Goal: Transaction & Acquisition: Purchase product/service

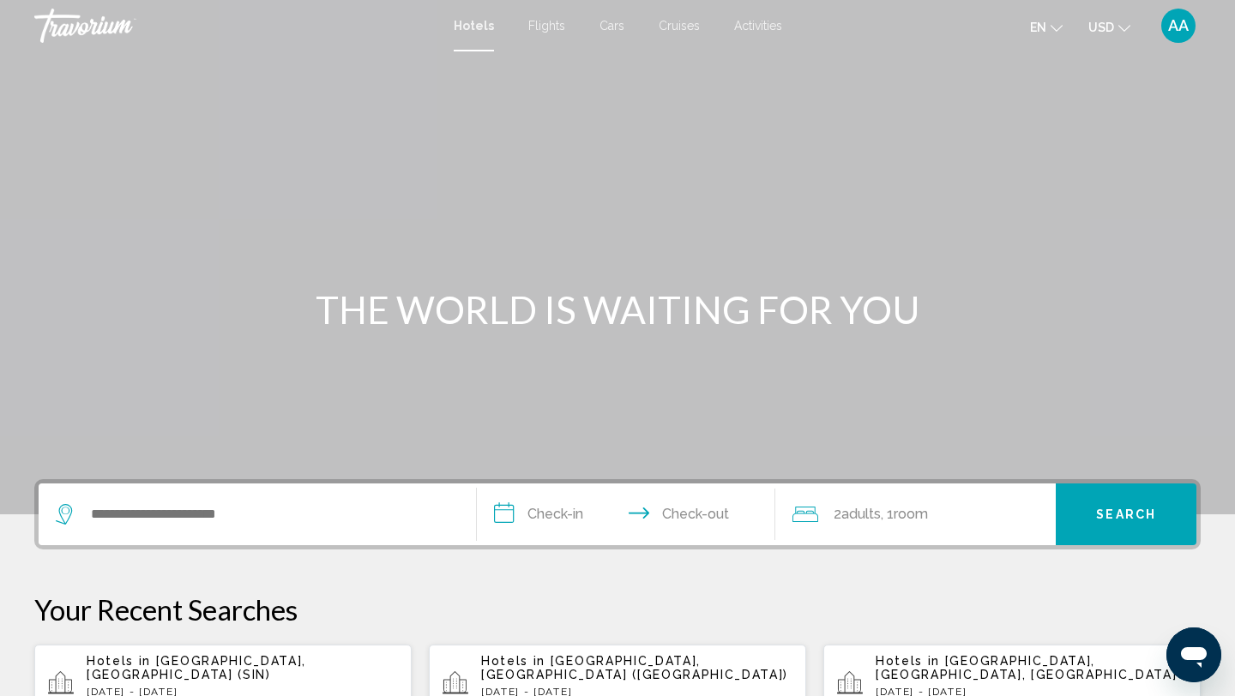
click at [1178, 27] on span "AA" at bounding box center [1178, 25] width 21 height 17
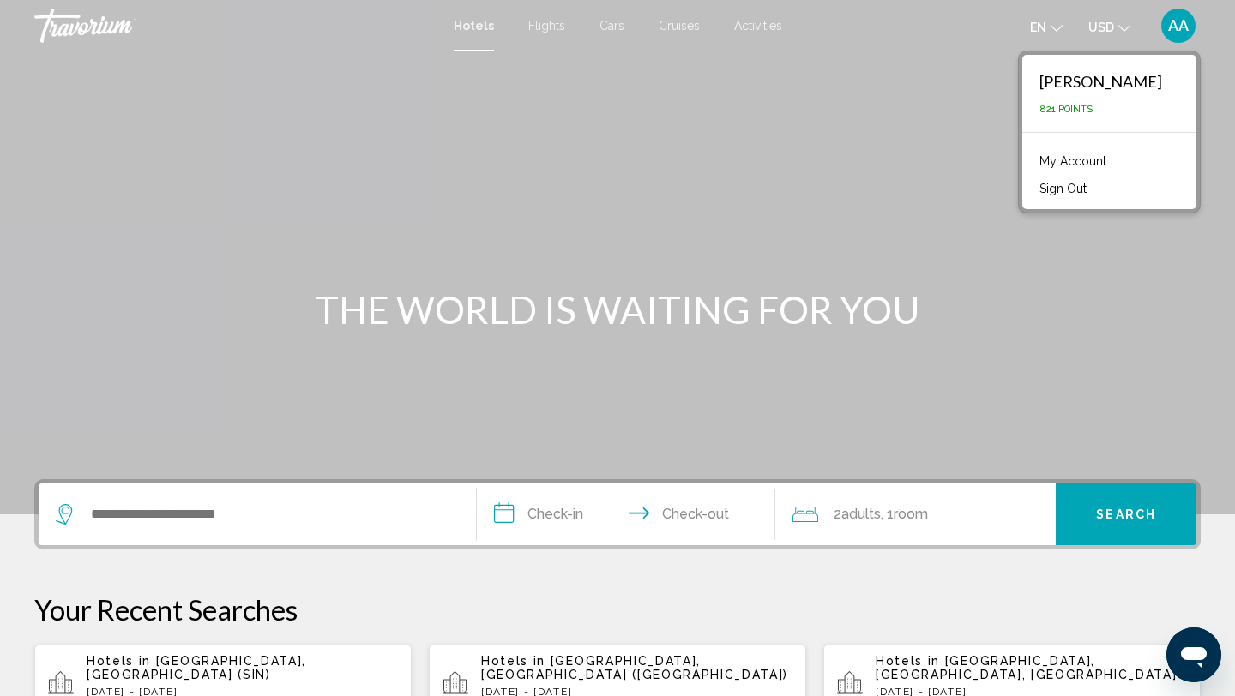
click at [1074, 157] on link "My Account" at bounding box center [1073, 161] width 84 height 22
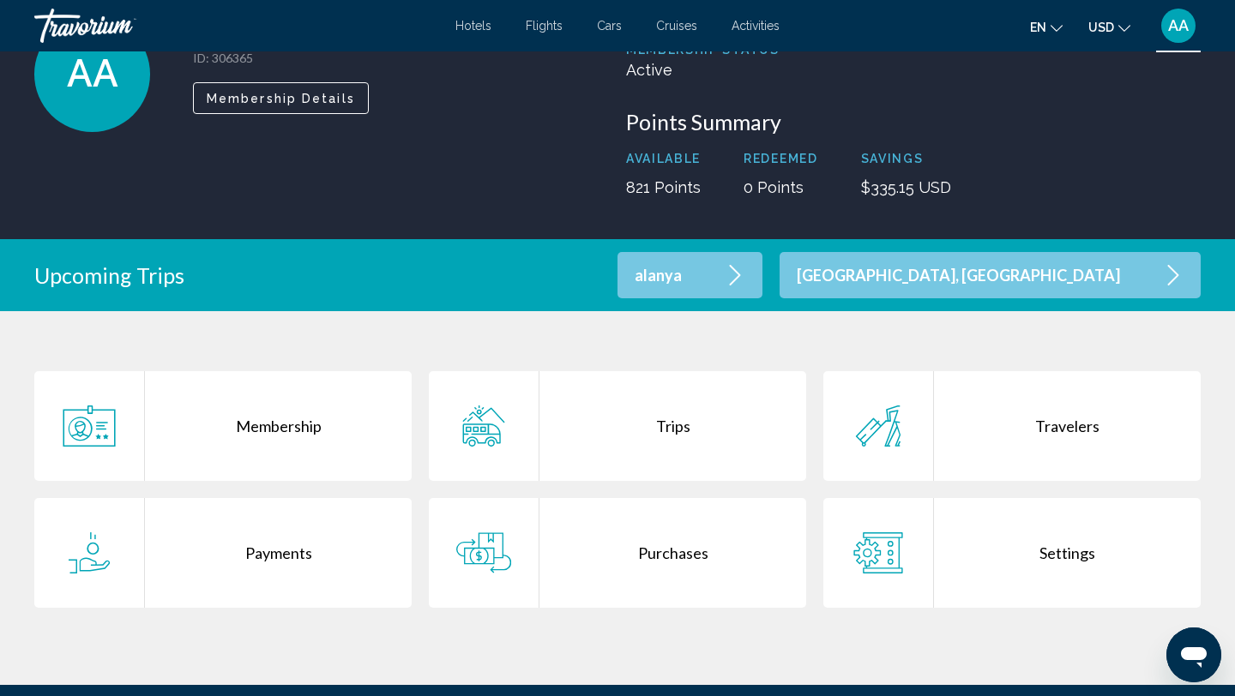
scroll to position [142, 0]
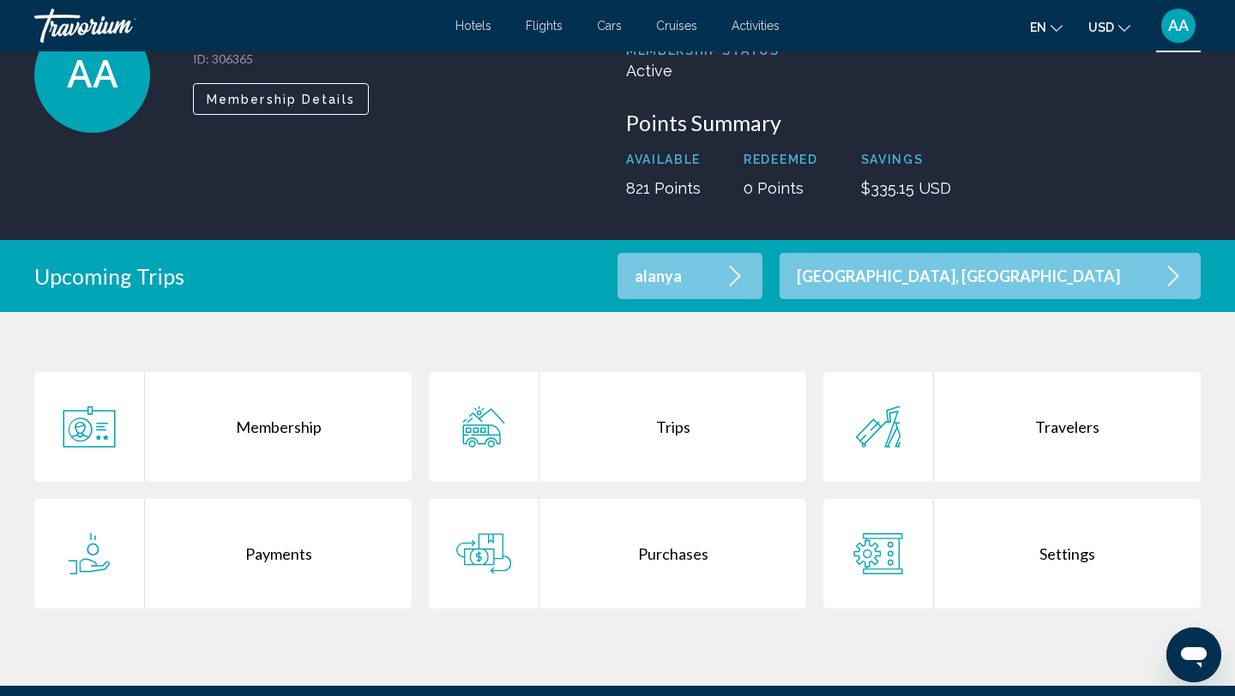
click at [1072, 280] on p "[GEOGRAPHIC_DATA], [GEOGRAPHIC_DATA]" at bounding box center [958, 276] width 323 height 15
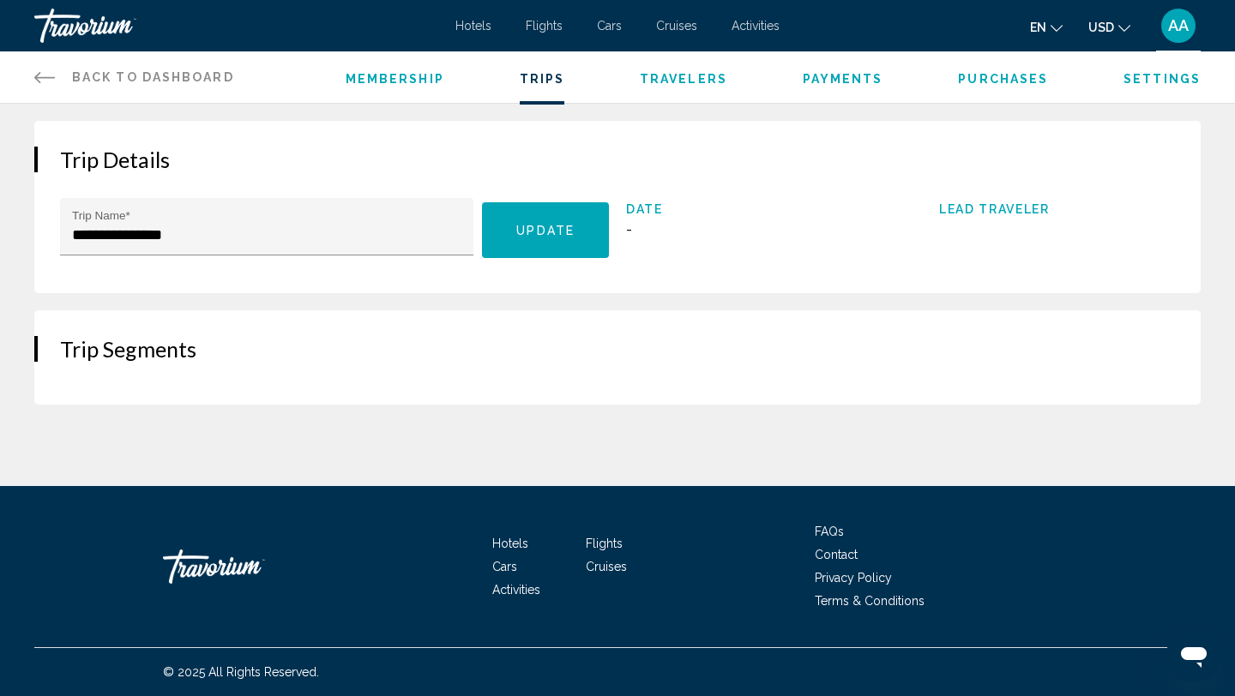
click at [51, 74] on icon "Main content" at bounding box center [44, 77] width 21 height 21
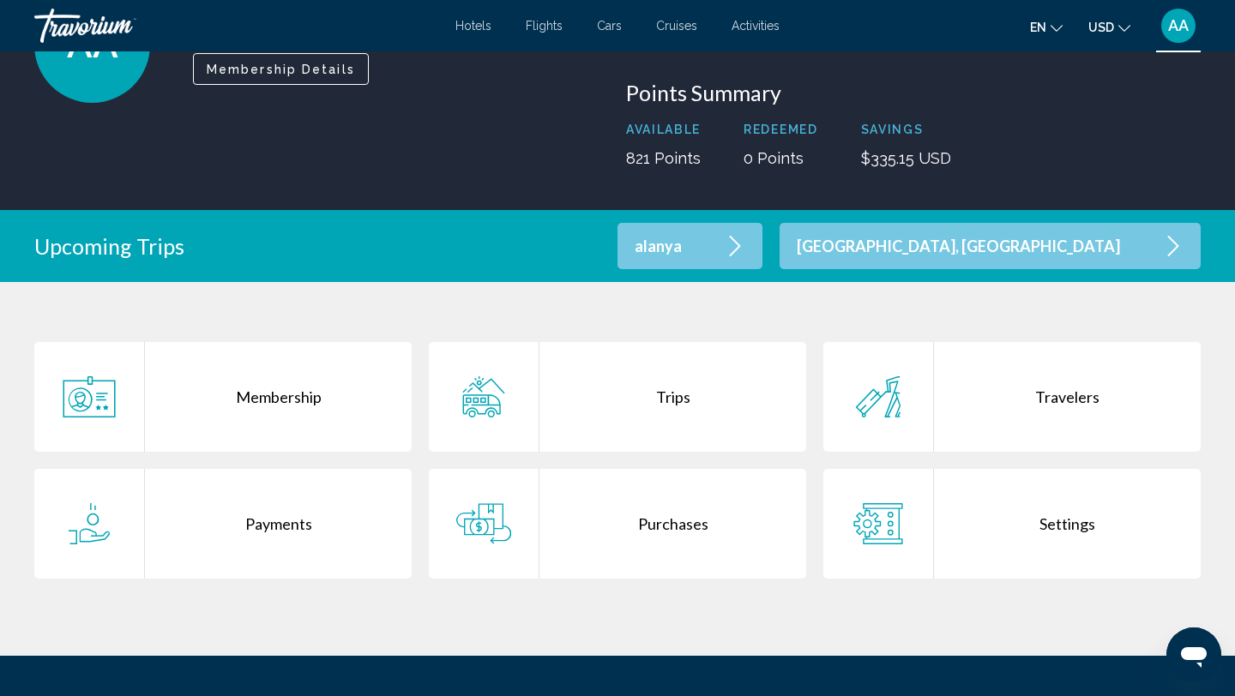
scroll to position [184, 0]
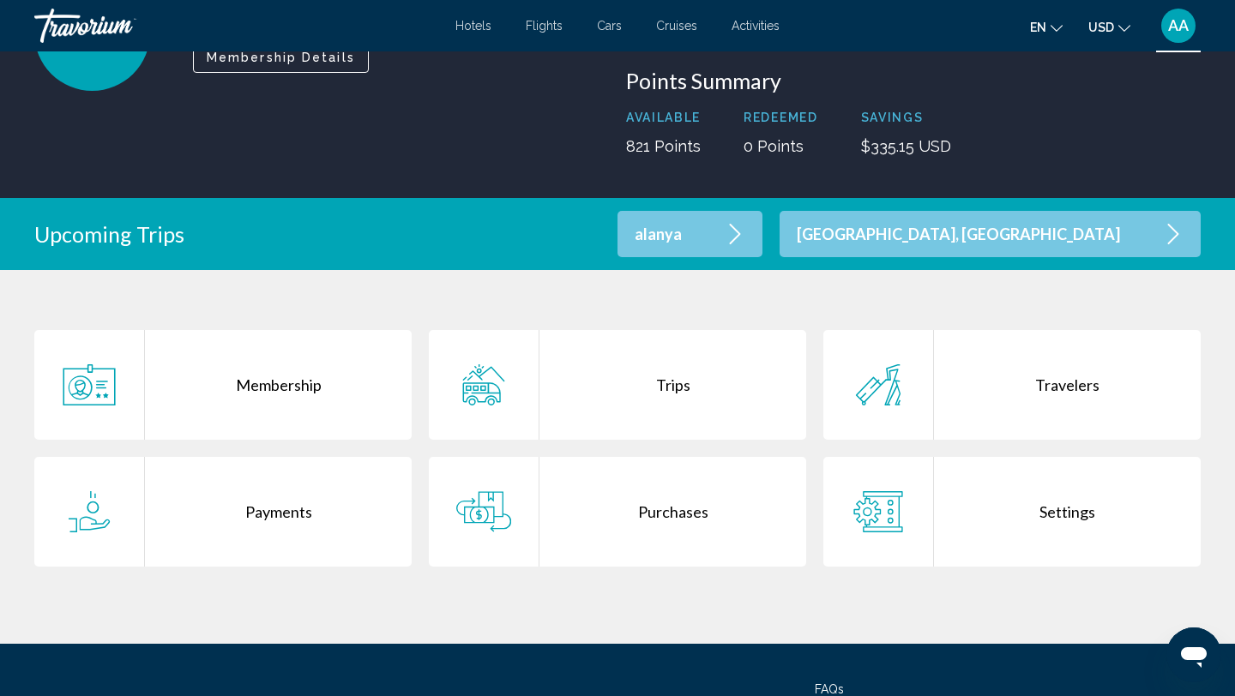
click at [619, 401] on div "Trips" at bounding box center [672, 385] width 267 height 110
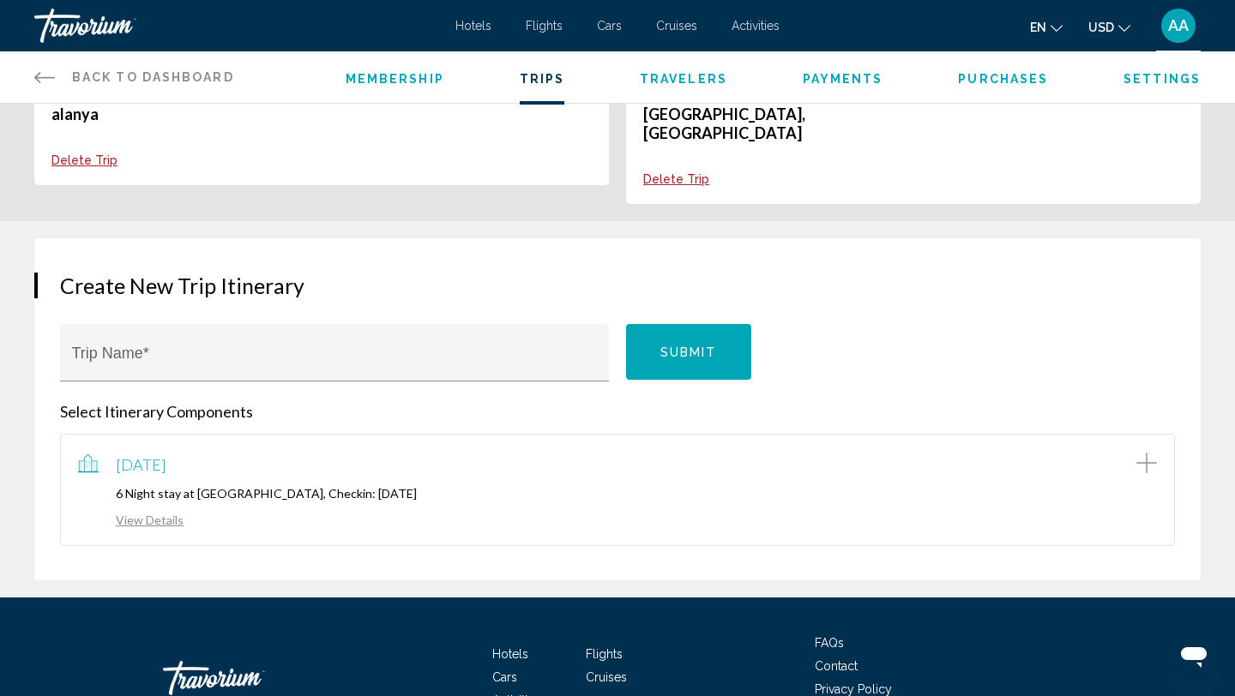
scroll to position [149, 0]
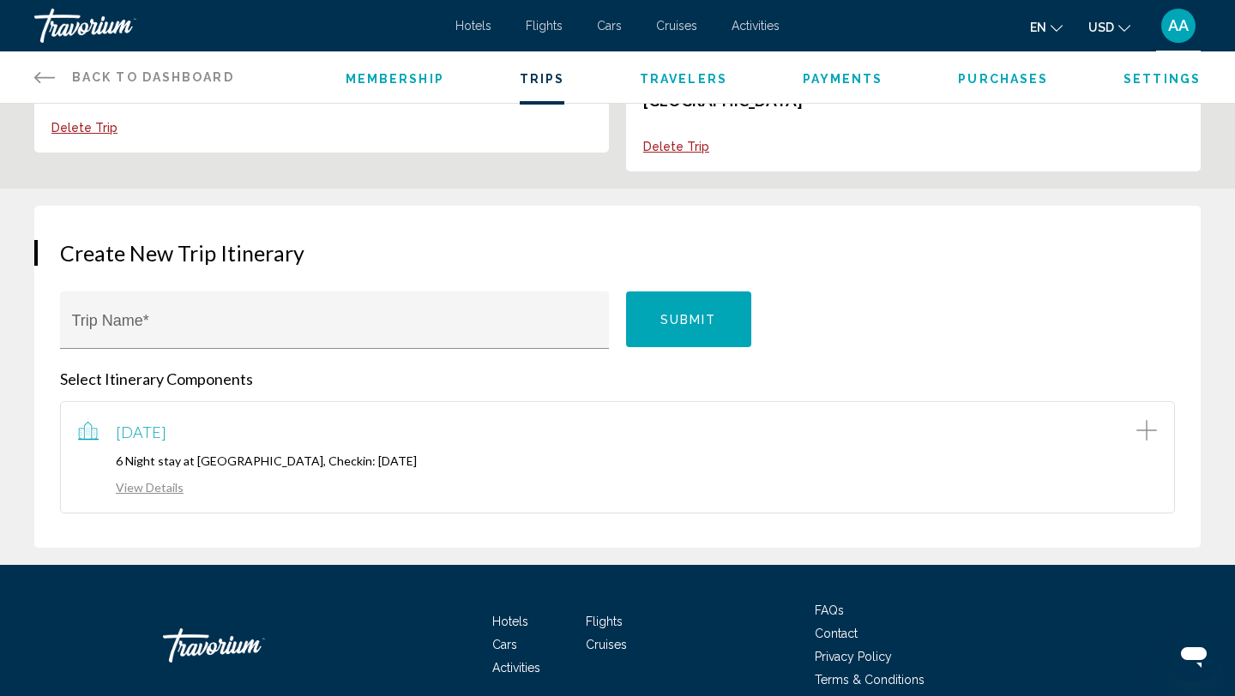
click at [166, 423] on span "[DATE]" at bounding box center [141, 432] width 51 height 19
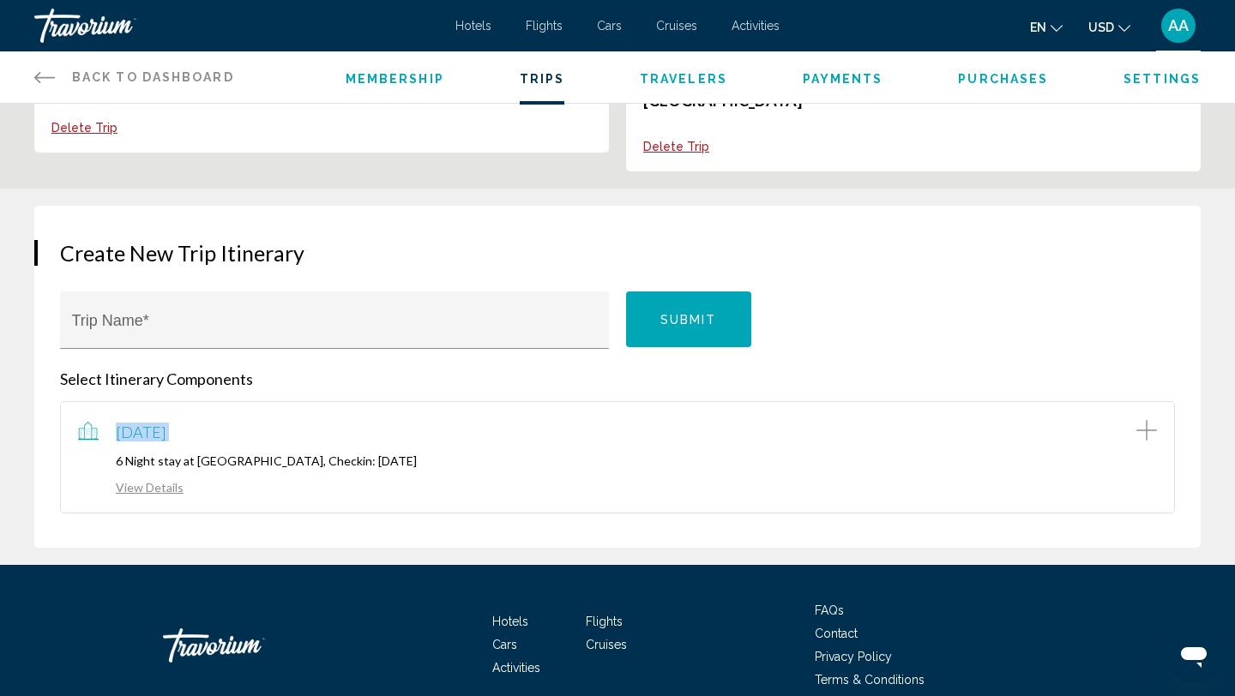
click at [136, 480] on link "View Details" at bounding box center [130, 487] width 105 height 15
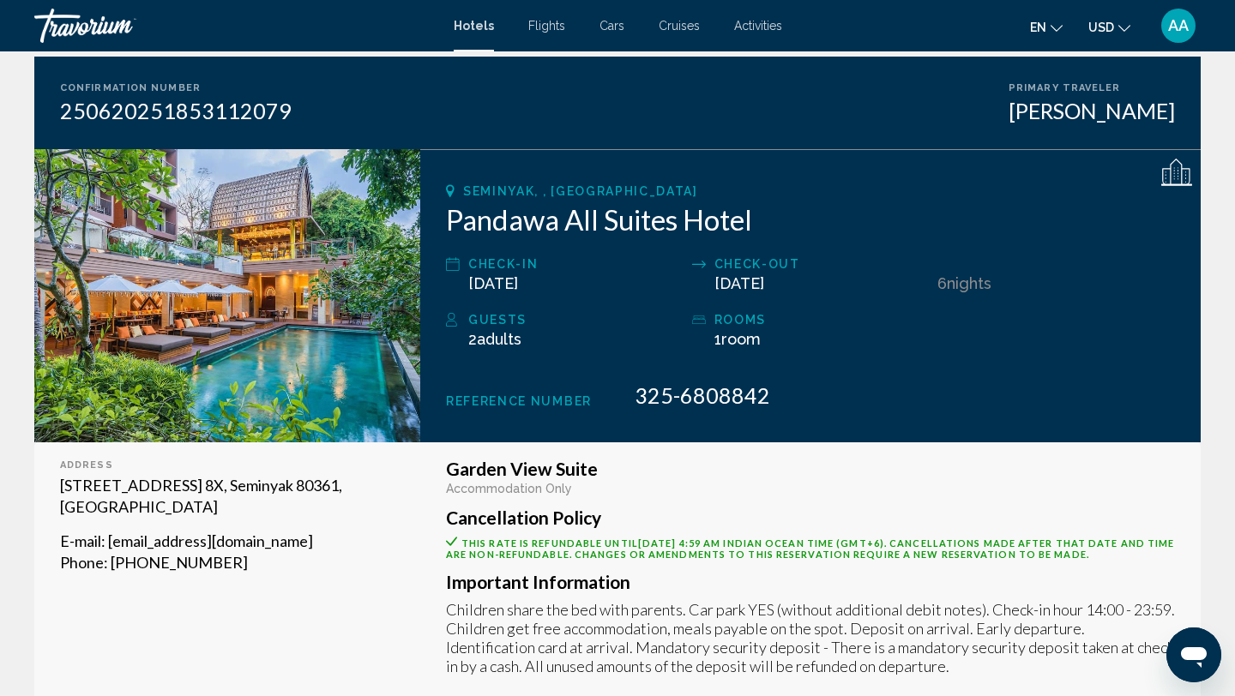
scroll to position [152, 0]
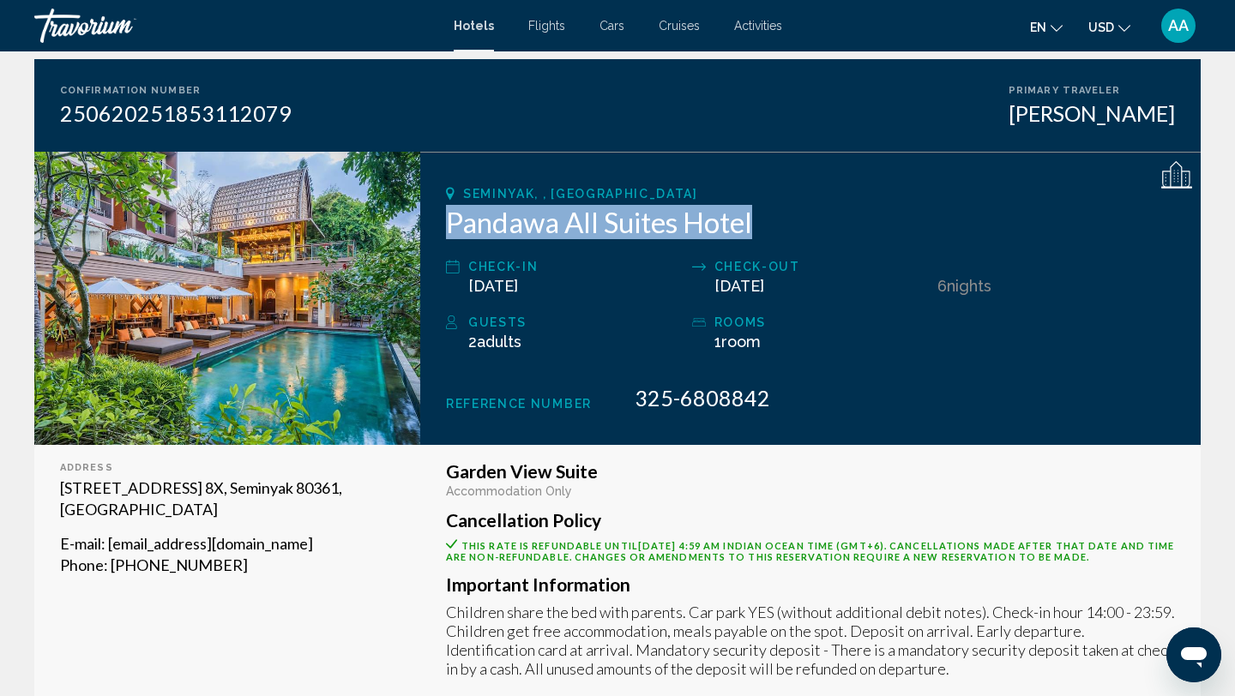
drag, startPoint x: 451, startPoint y: 219, endPoint x: 761, endPoint y: 226, distance: 309.7
click at [761, 226] on h2 "Pandawa All Suites Hotel" at bounding box center [810, 222] width 729 height 34
copy h2 "Pandawa All Suites Hotel"
click at [472, 25] on span "Hotels" at bounding box center [474, 26] width 40 height 14
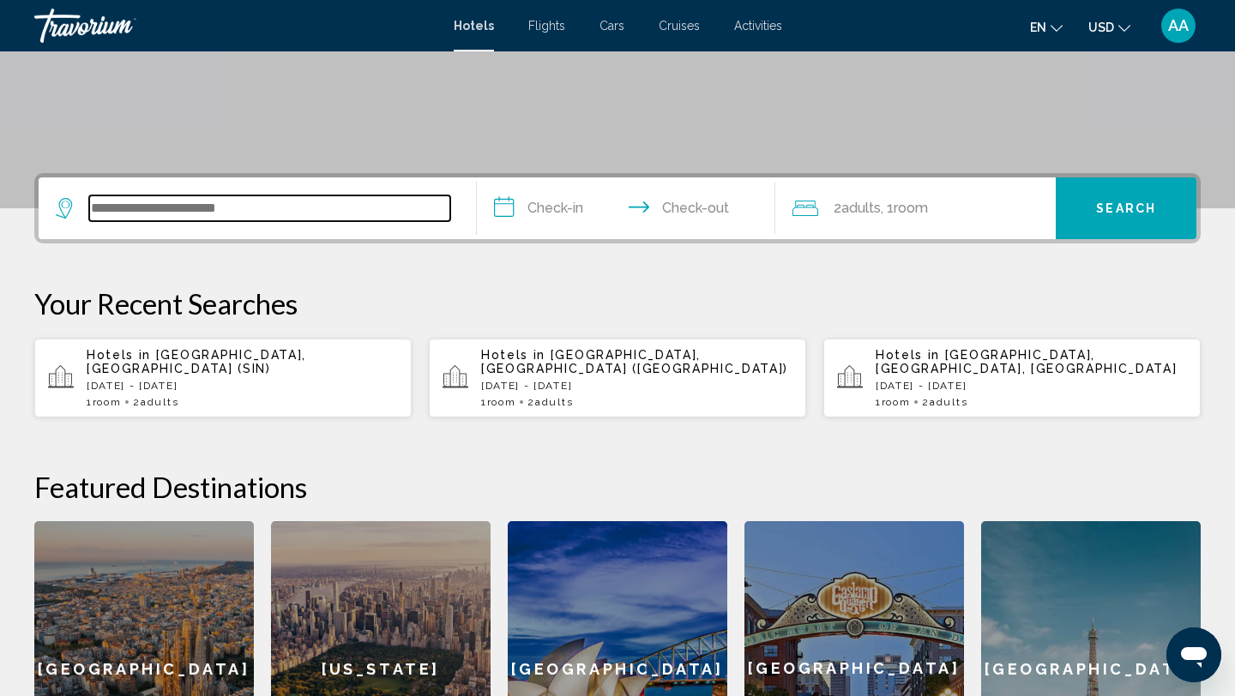
click at [267, 215] on input "Search widget" at bounding box center [269, 209] width 361 height 26
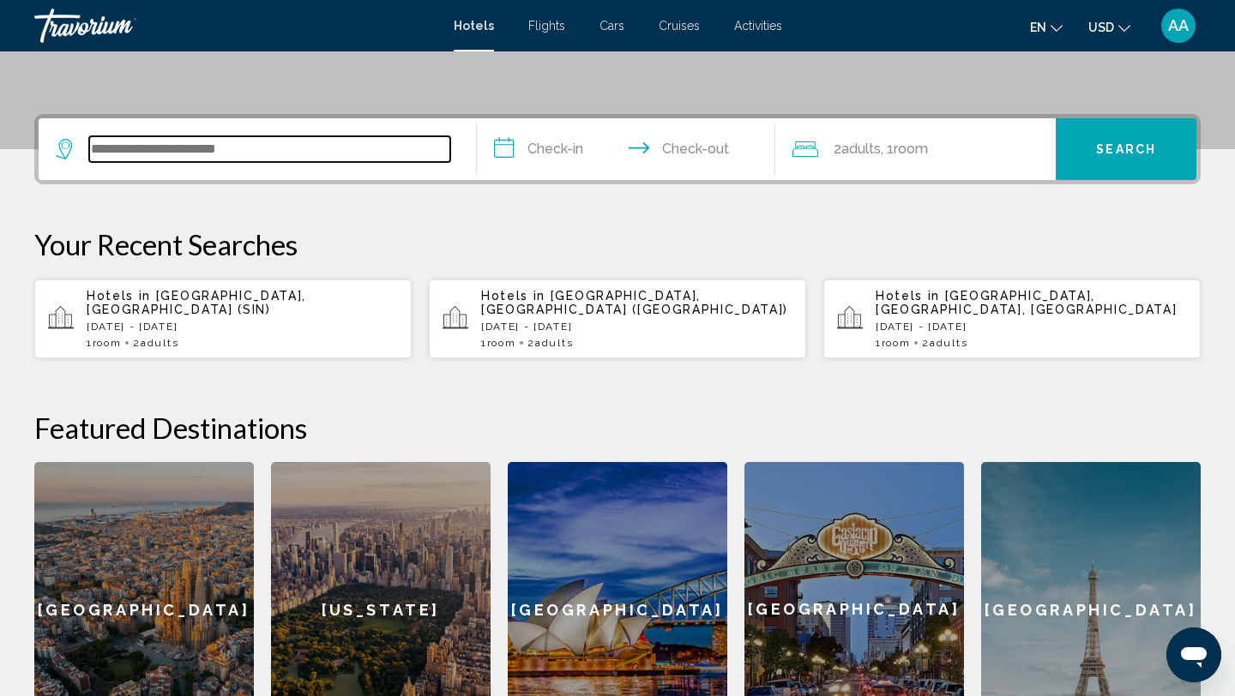
paste input "**********"
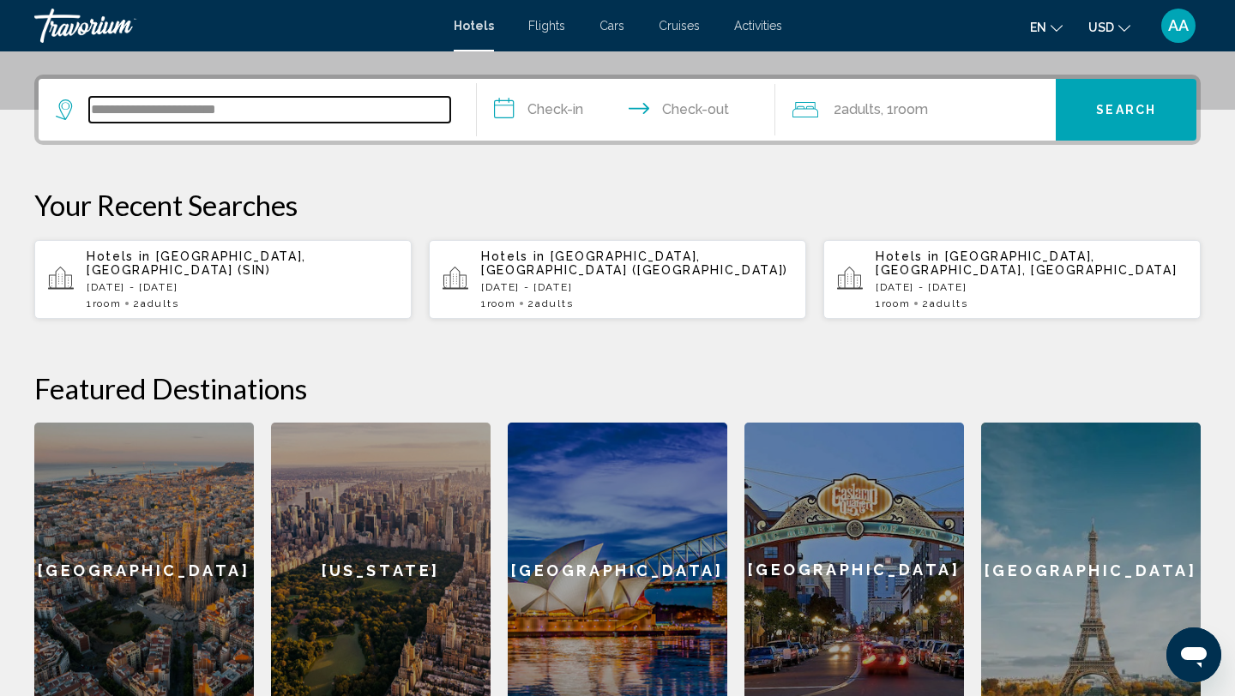
scroll to position [424, 0]
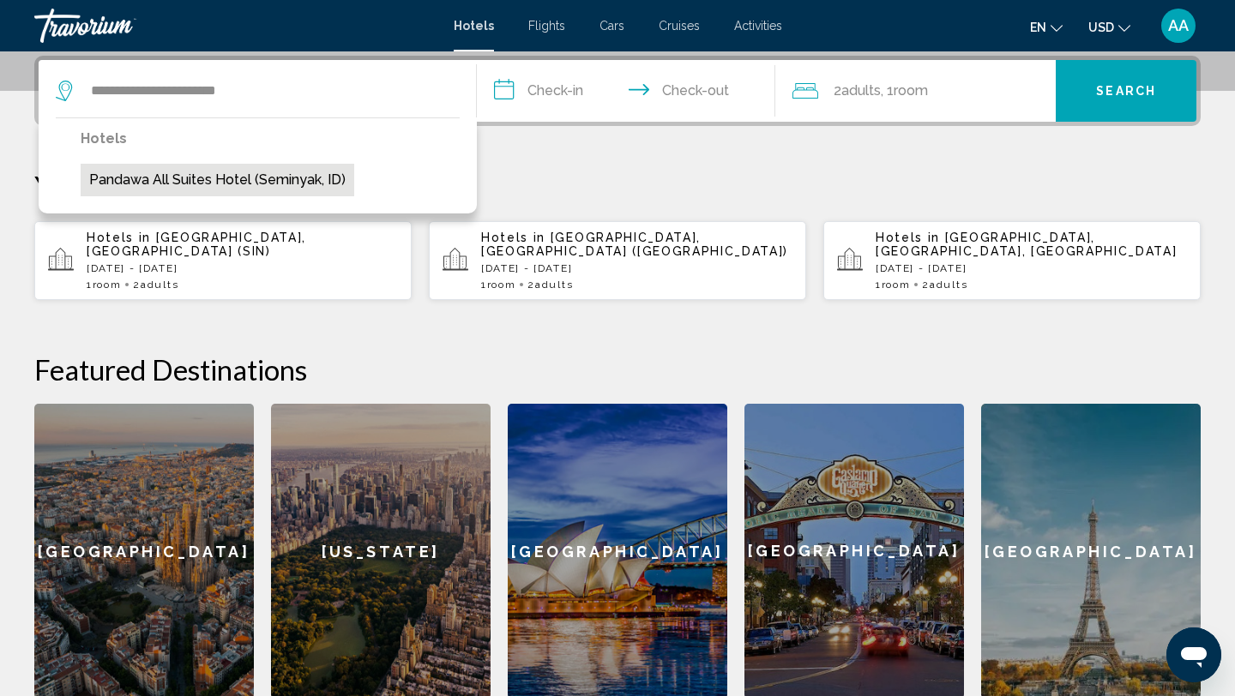
click at [246, 179] on button "Pandawa All Suites Hotel (Seminyak, ID)" at bounding box center [218, 180] width 274 height 33
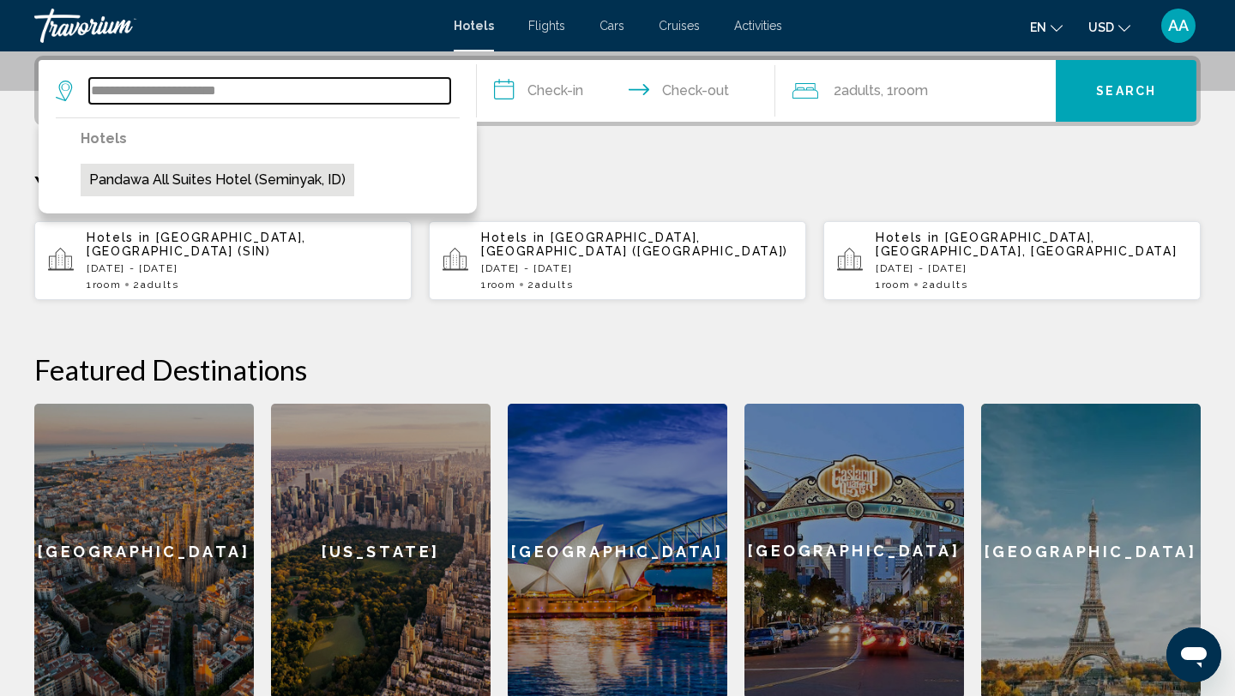
type input "**********"
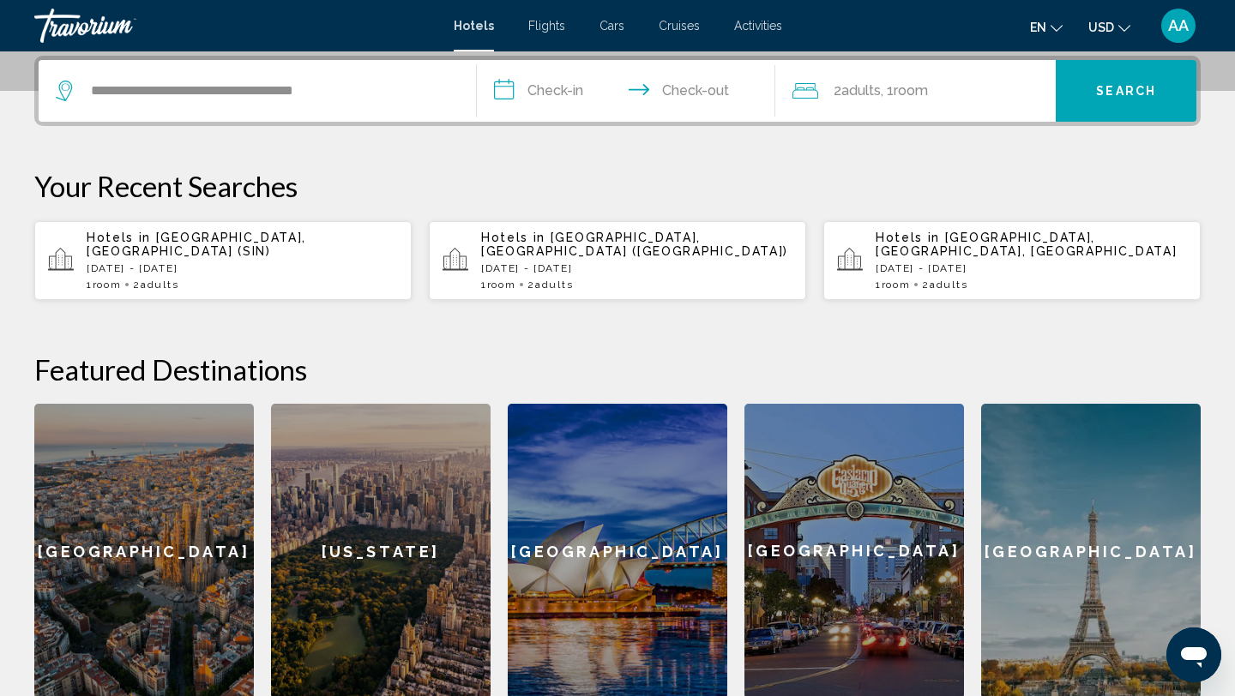
click at [551, 89] on input "**********" at bounding box center [629, 93] width 305 height 67
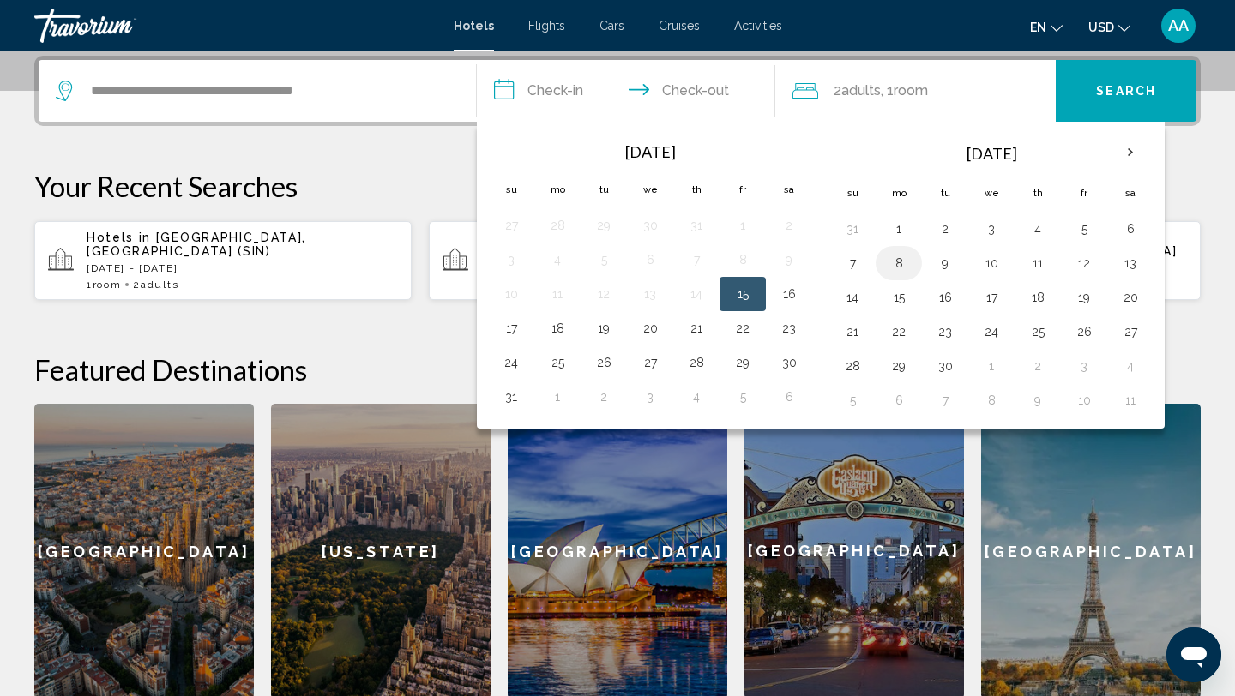
click at [903, 261] on button "8" at bounding box center [898, 263] width 27 height 24
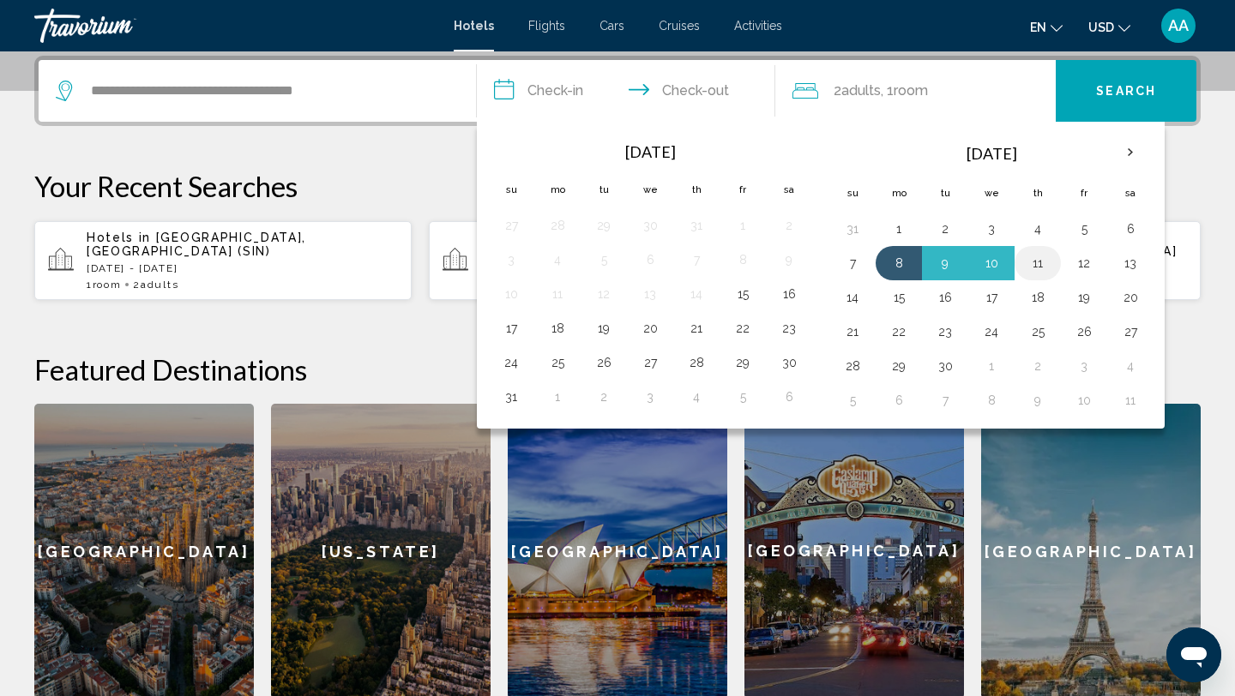
click at [1029, 263] on button "11" at bounding box center [1037, 263] width 27 height 24
type input "**********"
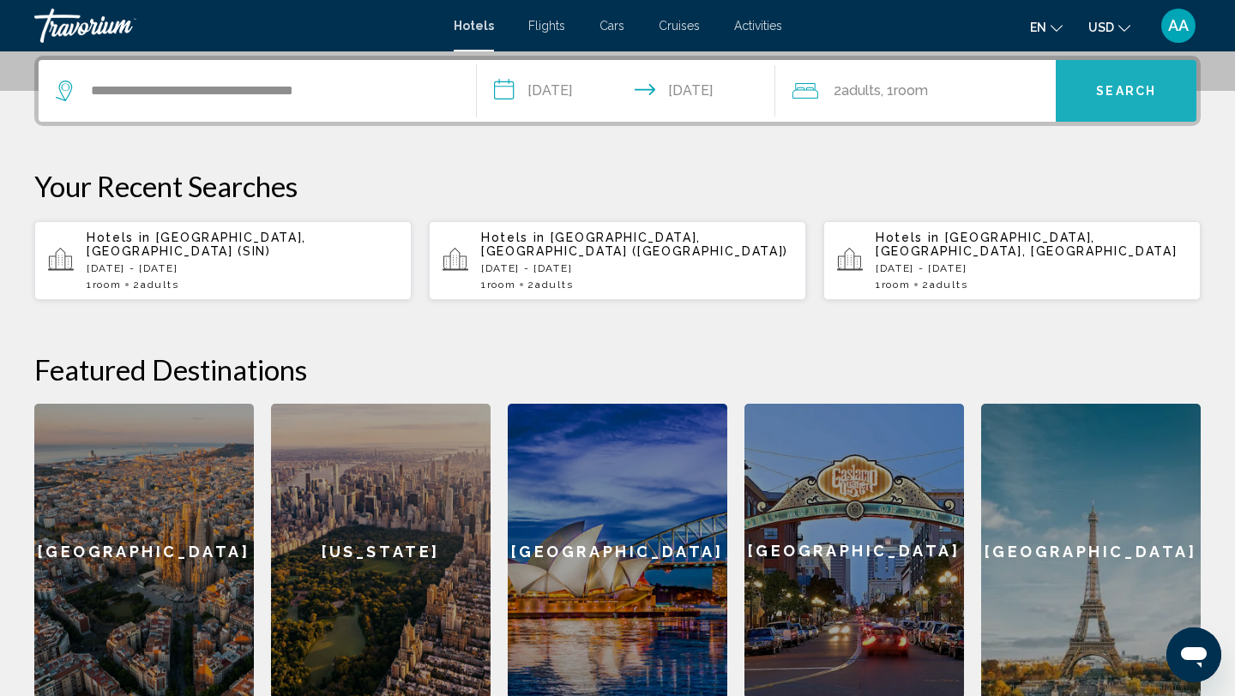
click at [1126, 105] on button "Search" at bounding box center [1126, 91] width 141 height 62
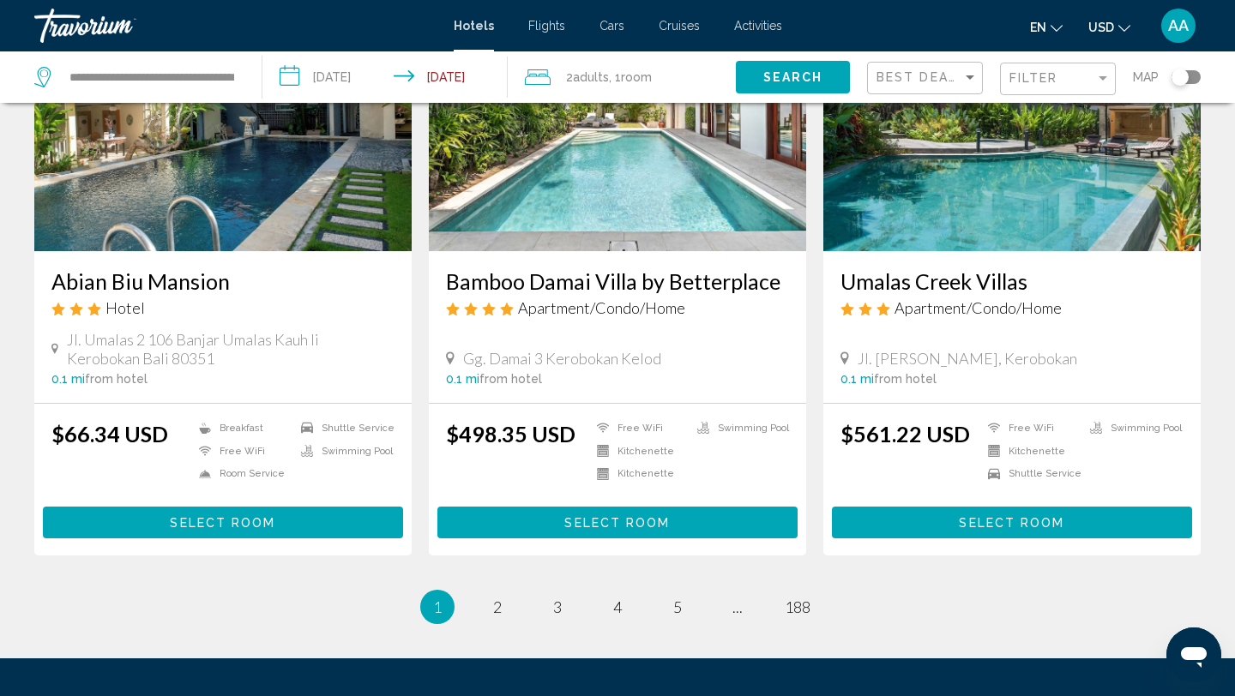
scroll to position [2215, 0]
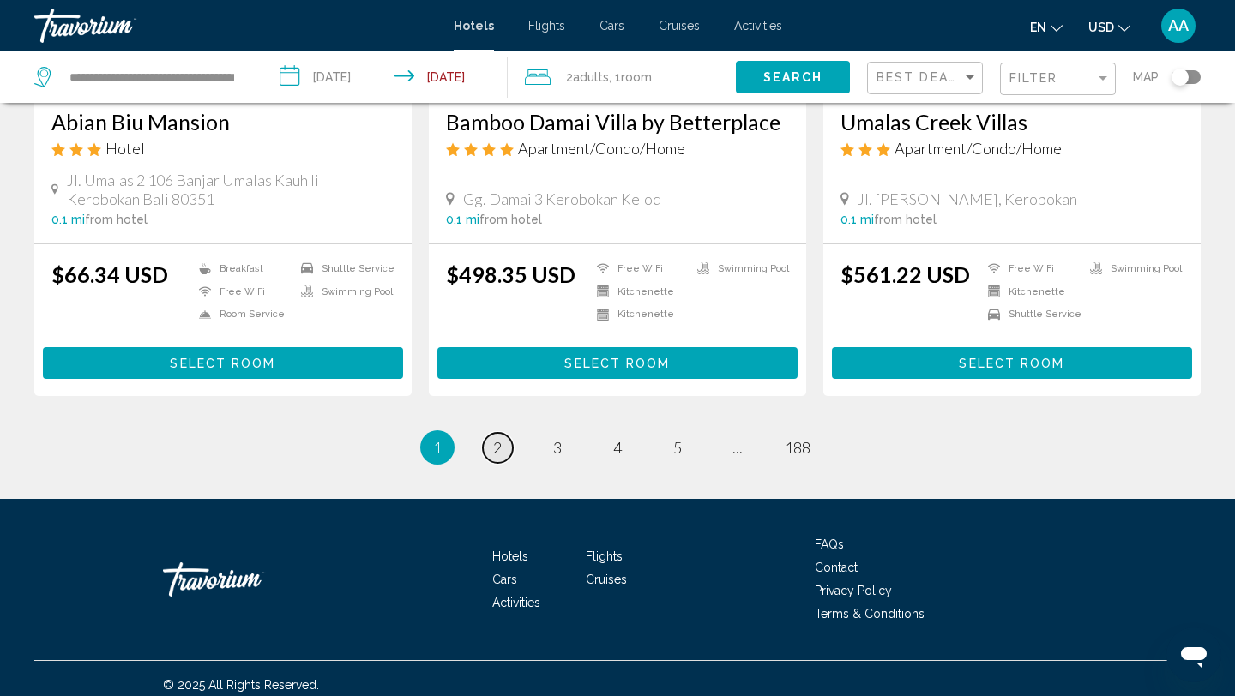
click at [501, 438] on span "2" at bounding box center [497, 447] width 9 height 19
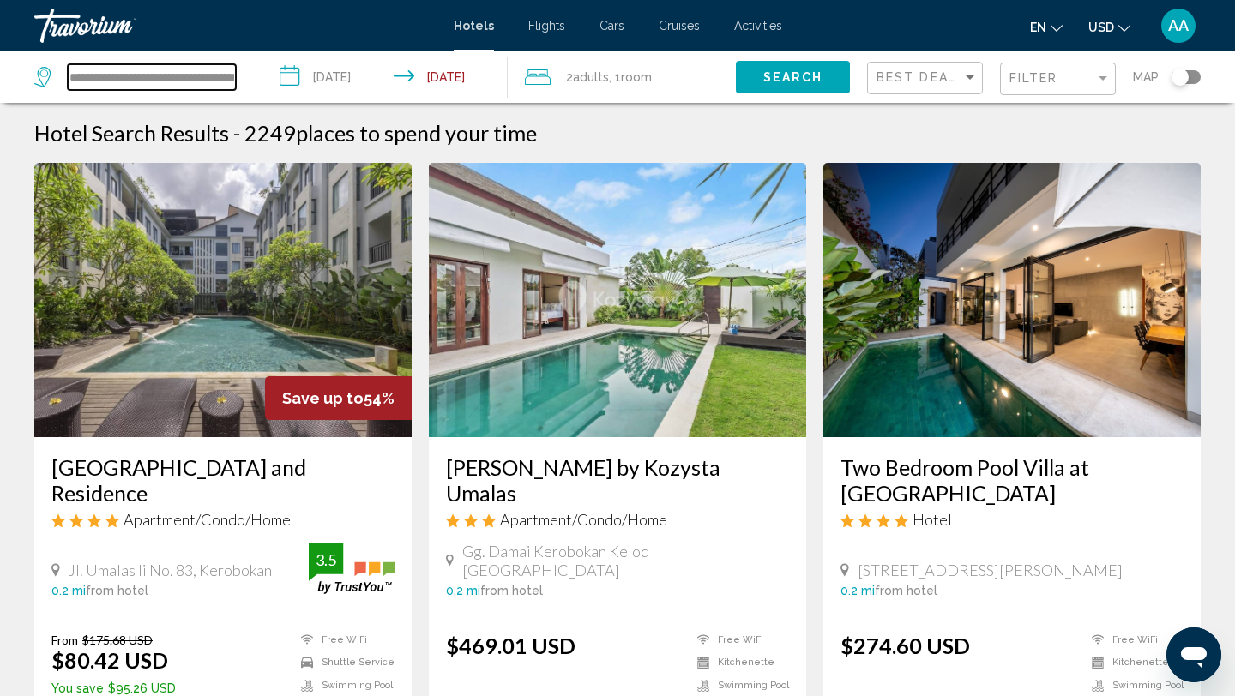
click at [185, 86] on input "**********" at bounding box center [152, 77] width 168 height 26
click at [184, 76] on input "**********" at bounding box center [152, 77] width 168 height 26
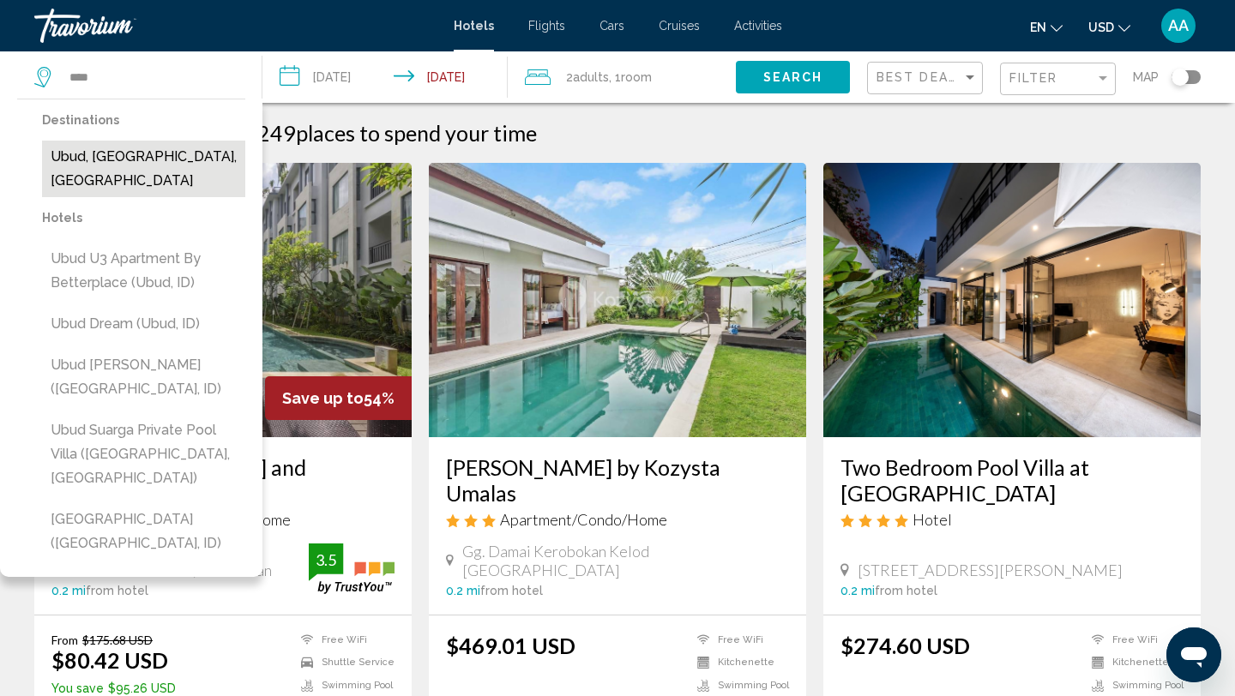
click at [188, 151] on button "Ubud, [GEOGRAPHIC_DATA], [GEOGRAPHIC_DATA]" at bounding box center [143, 169] width 203 height 57
type input "**********"
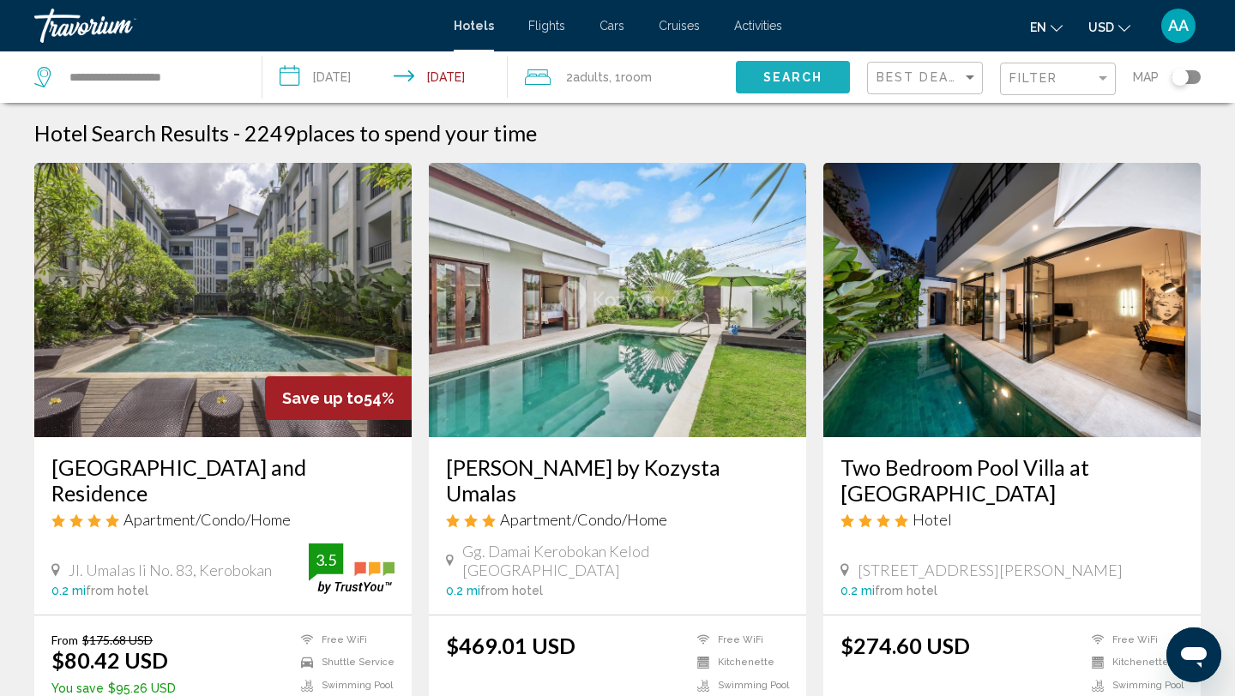
click at [762, 74] on button "Search" at bounding box center [793, 77] width 114 height 32
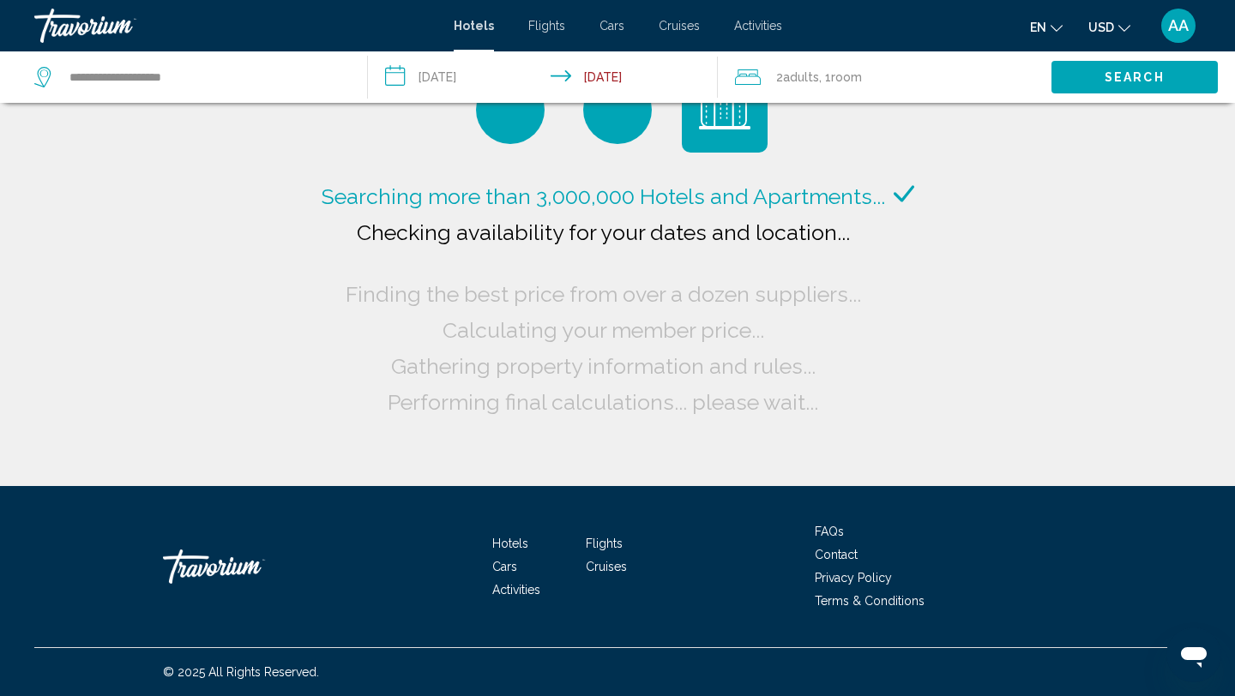
click at [1180, 26] on span "AA" at bounding box center [1178, 25] width 21 height 17
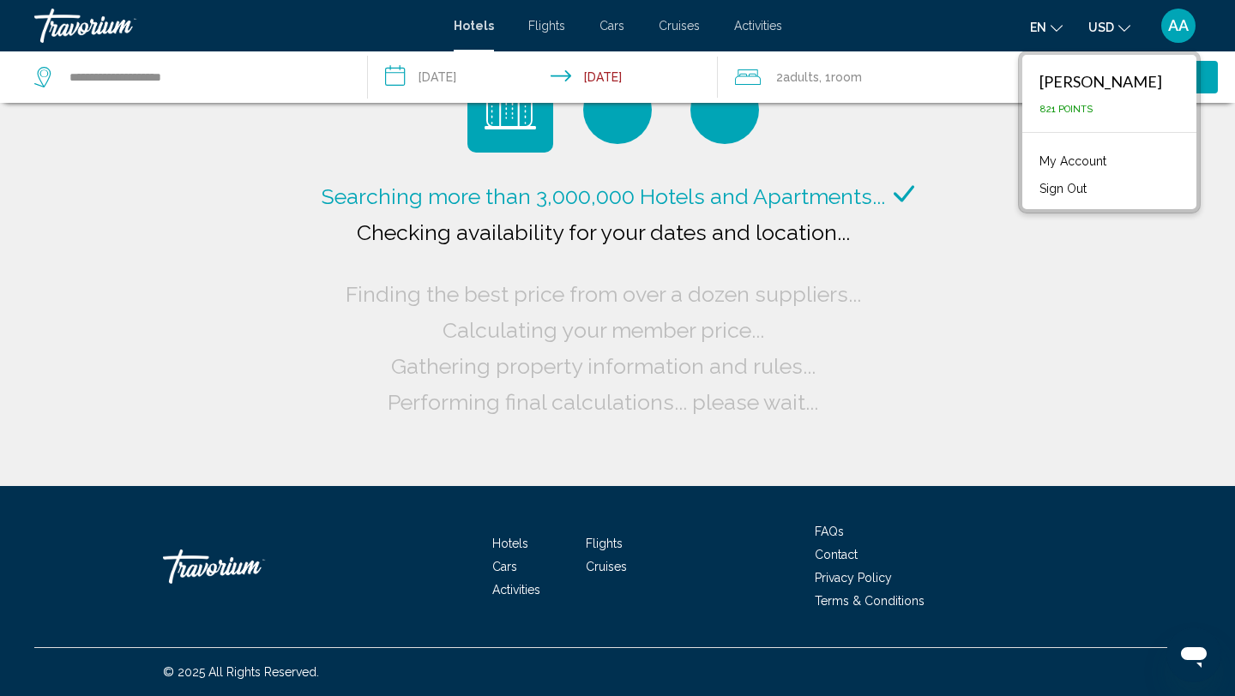
click at [1180, 26] on span "AA" at bounding box center [1178, 25] width 21 height 17
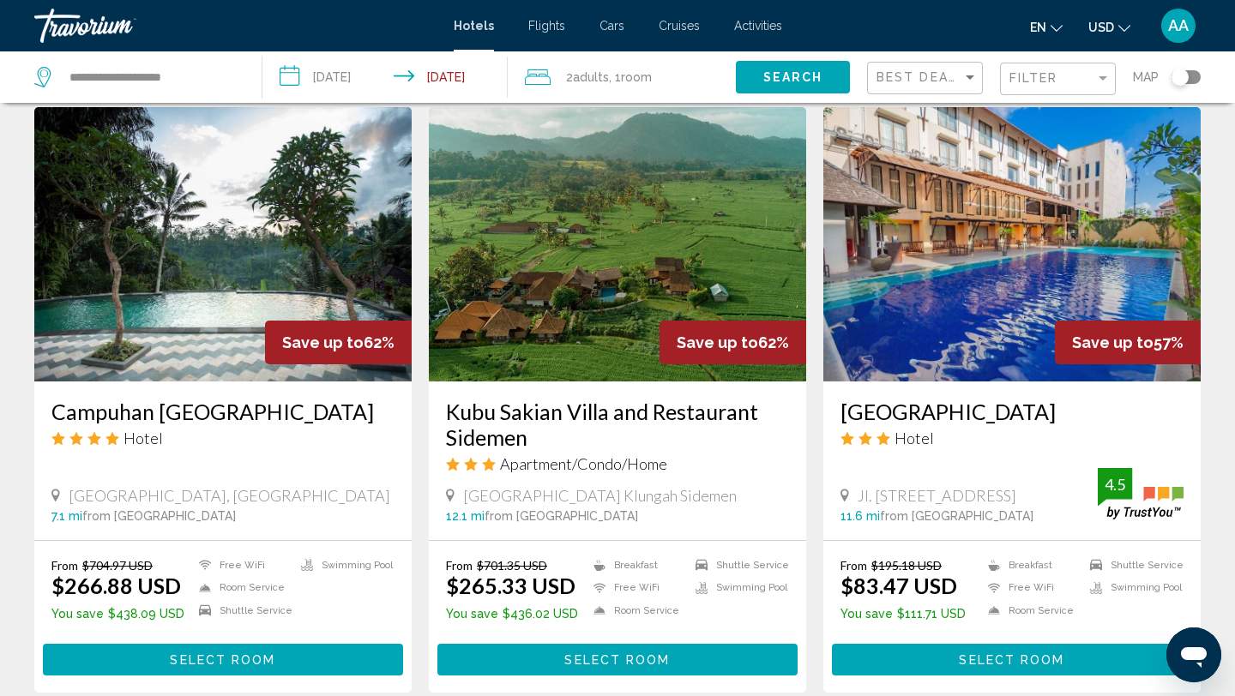
scroll to position [1327, 0]
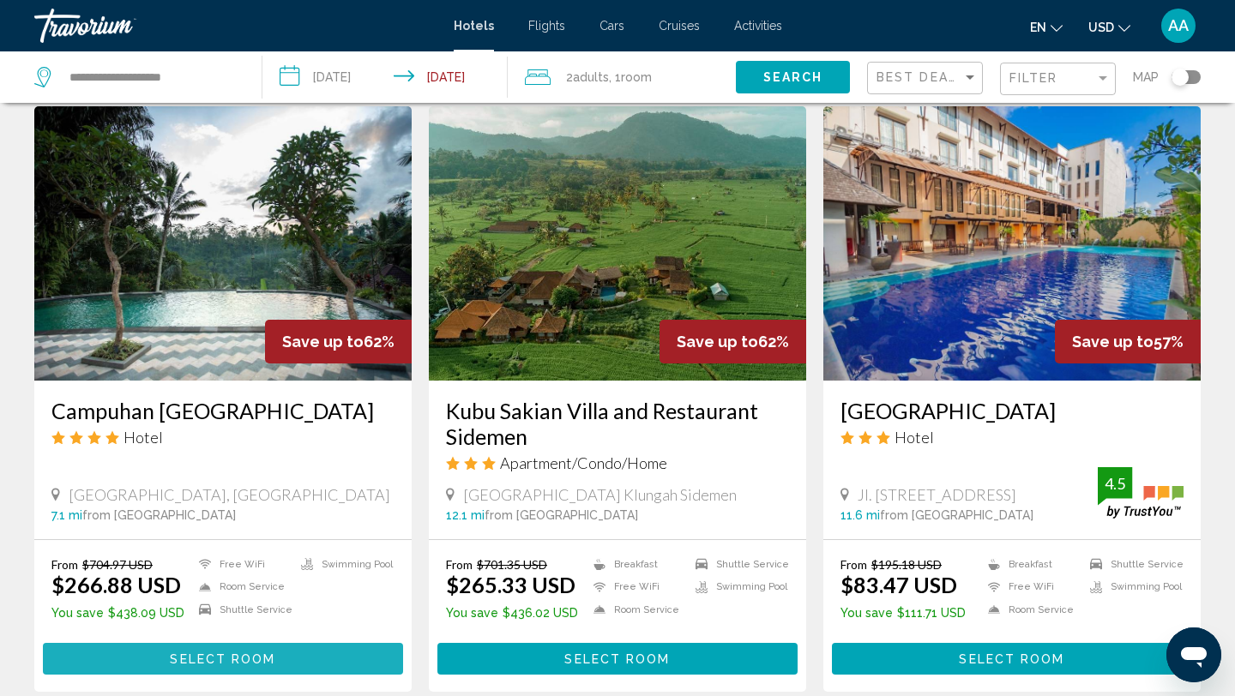
click at [256, 653] on span "Select Room" at bounding box center [222, 660] width 105 height 14
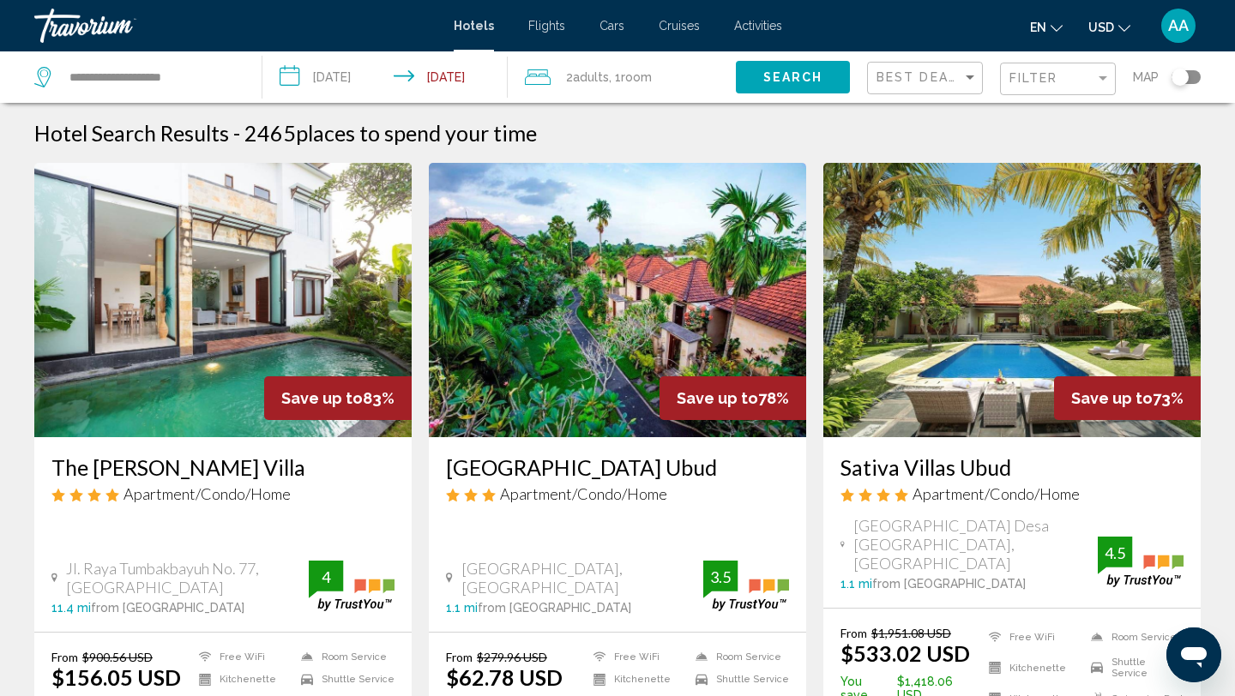
click at [1173, 31] on span "AA" at bounding box center [1178, 25] width 21 height 17
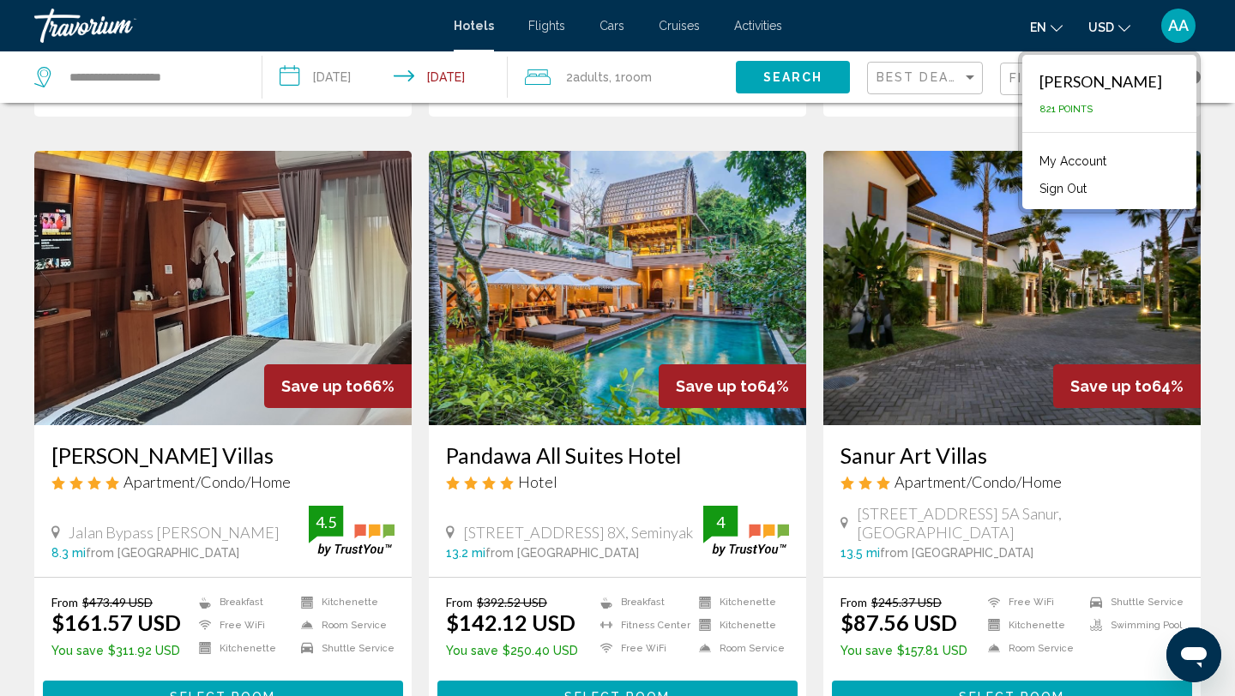
scroll to position [670, 0]
